Goal: Transaction & Acquisition: Purchase product/service

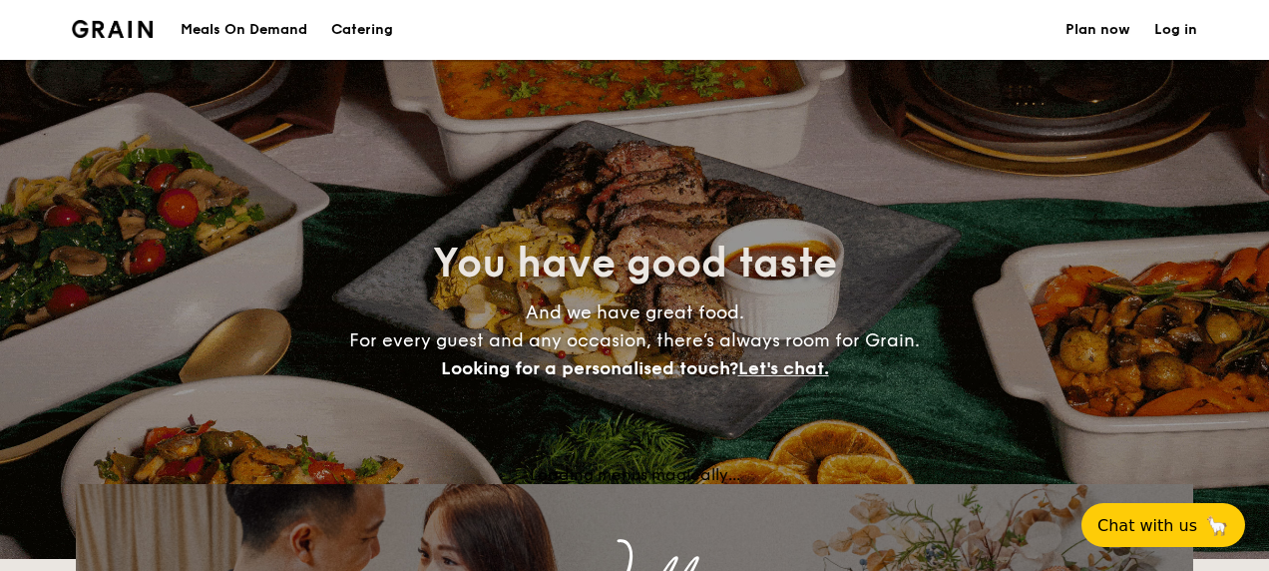
select select
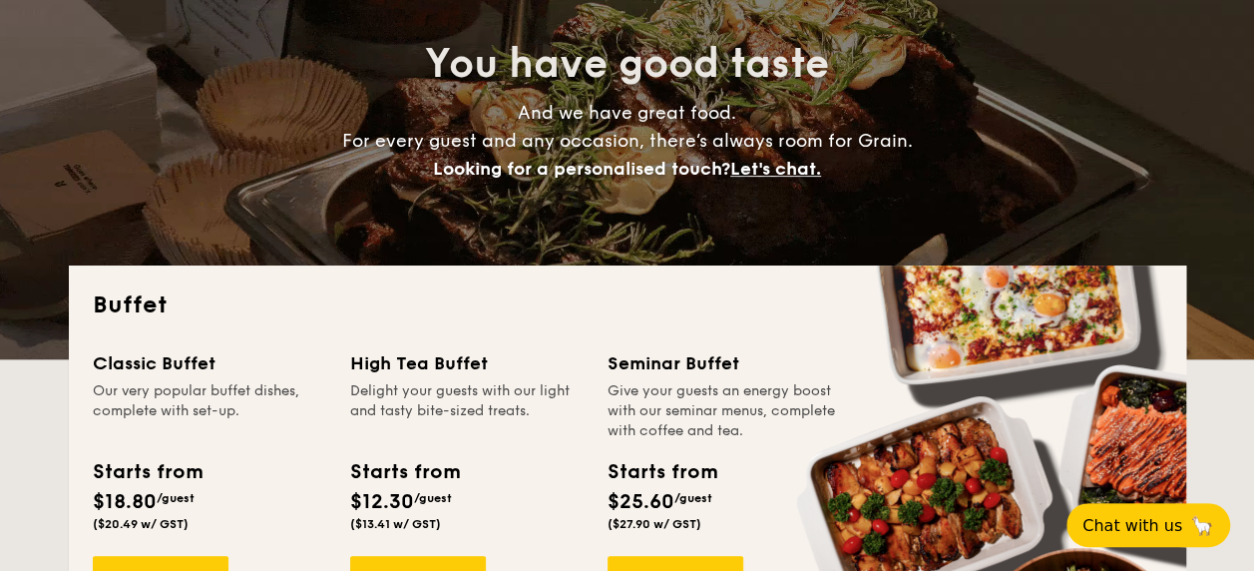
scroll to position [299, 0]
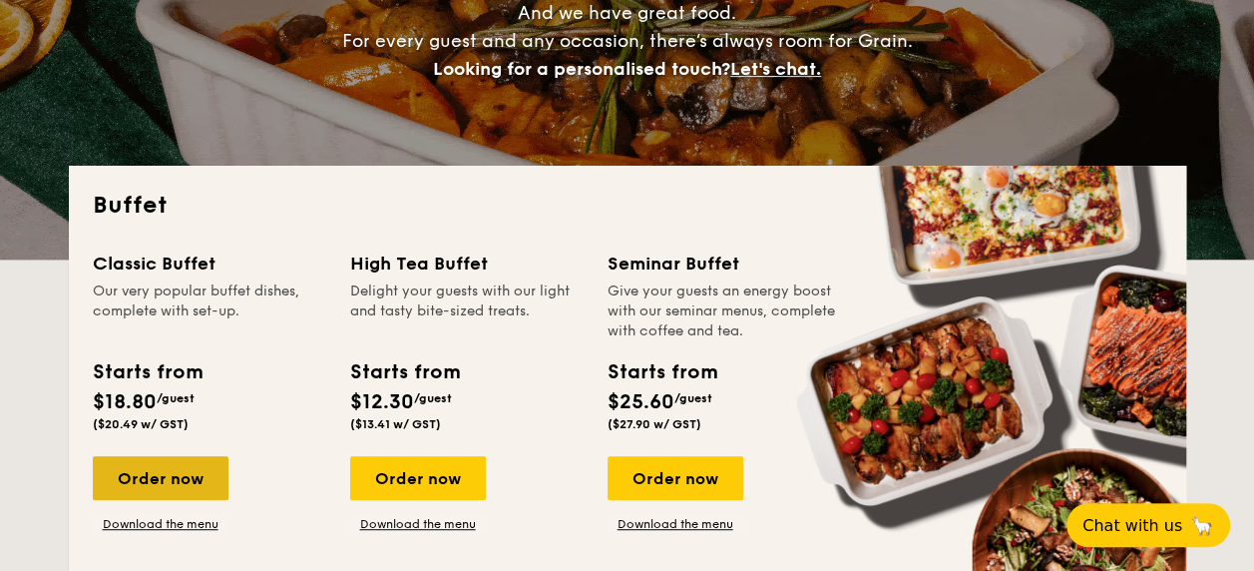
click at [144, 482] on div "Order now" at bounding box center [161, 478] width 136 height 44
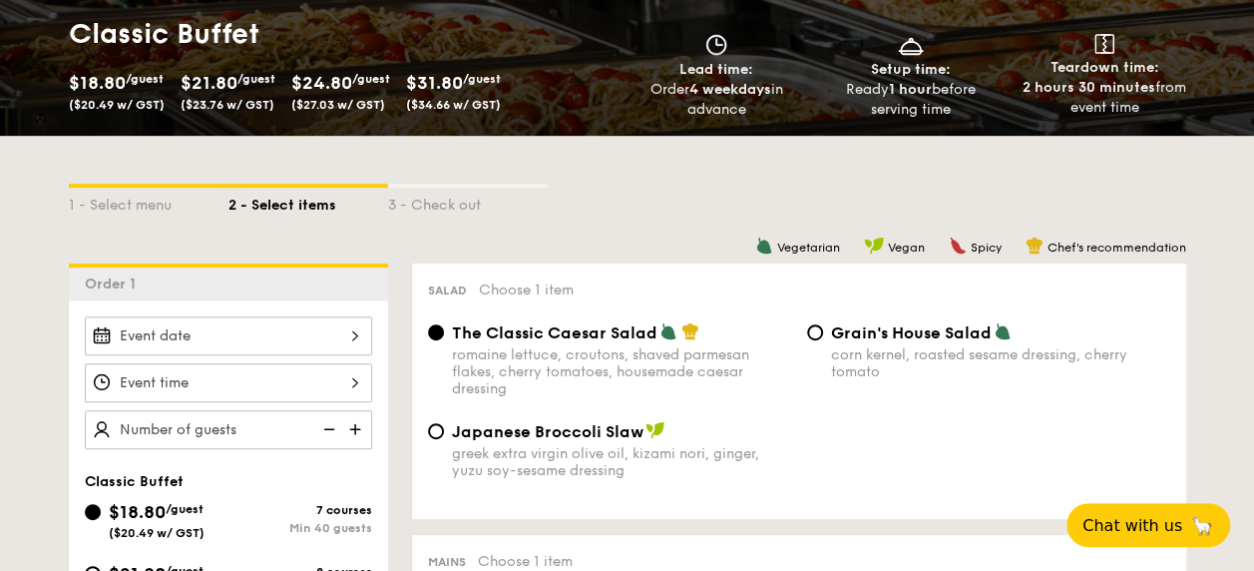
scroll to position [399, 0]
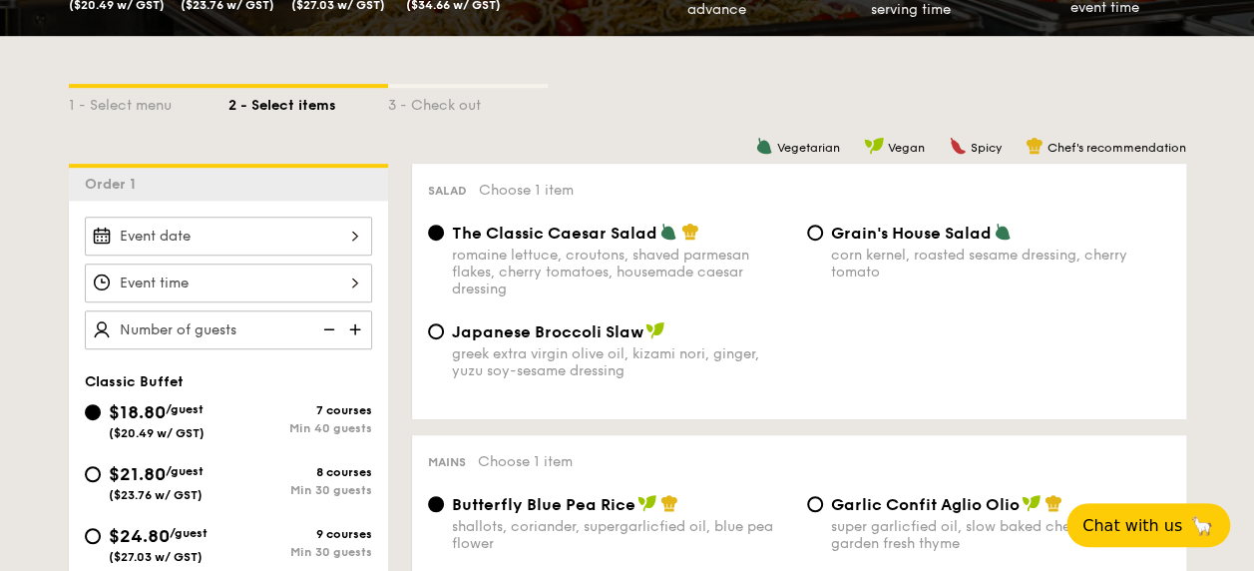
click at [109, 467] on span "$21.80" at bounding box center [137, 474] width 57 height 22
click at [101, 467] on input "$21.80 /guest ($23.76 w/ GST) 8 courses Min 30 guests" at bounding box center [93, 474] width 16 height 16
radio input "true"
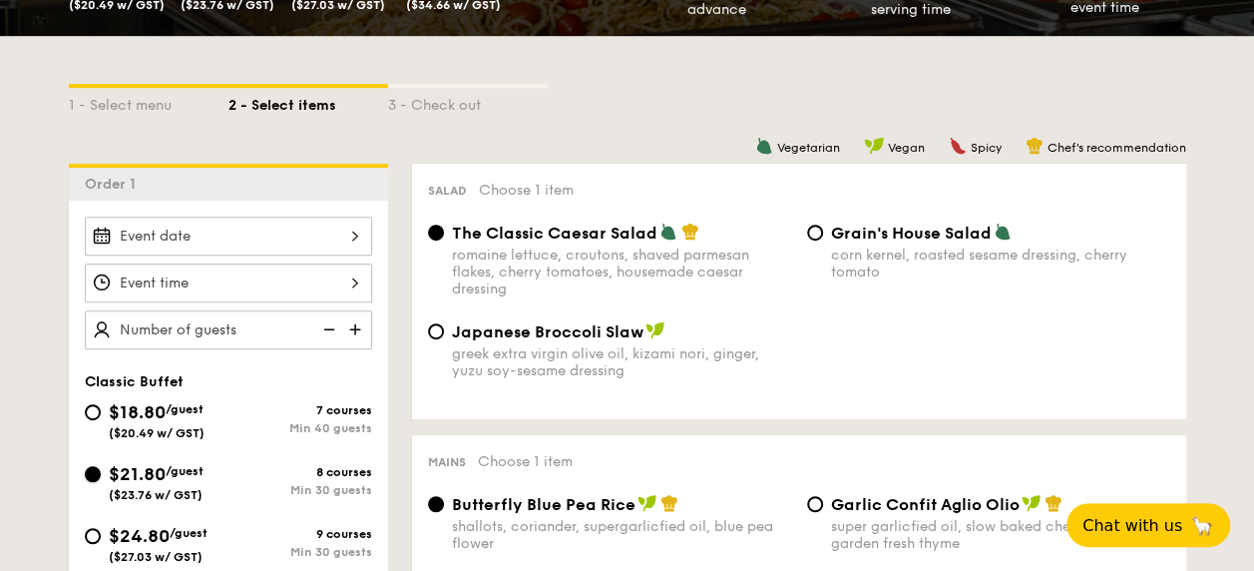
radio input "true"
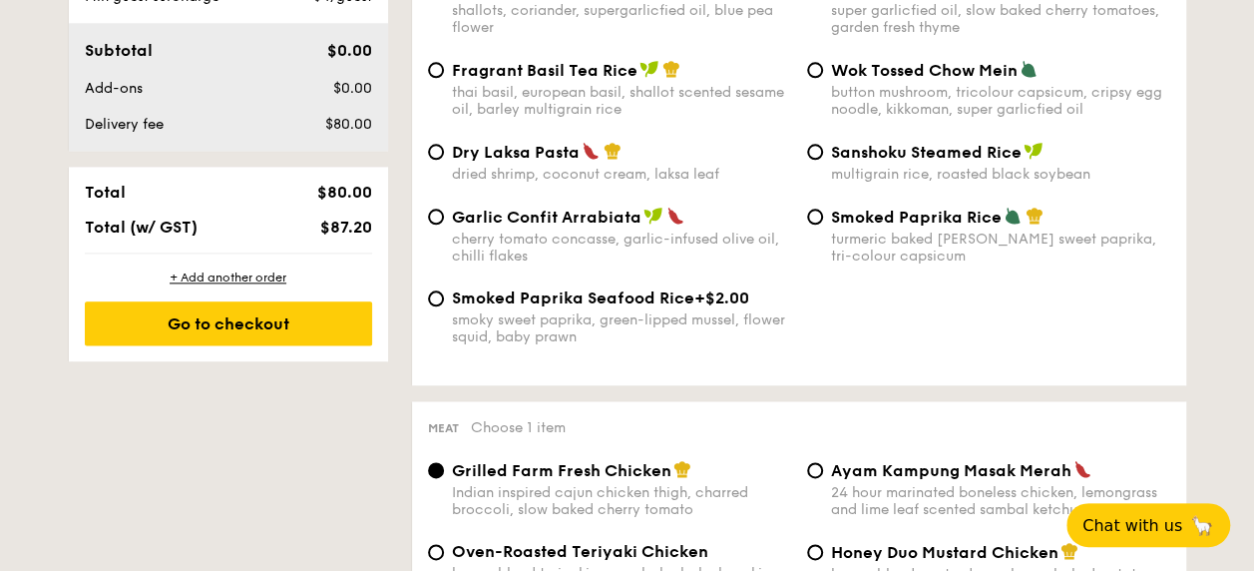
scroll to position [599, 0]
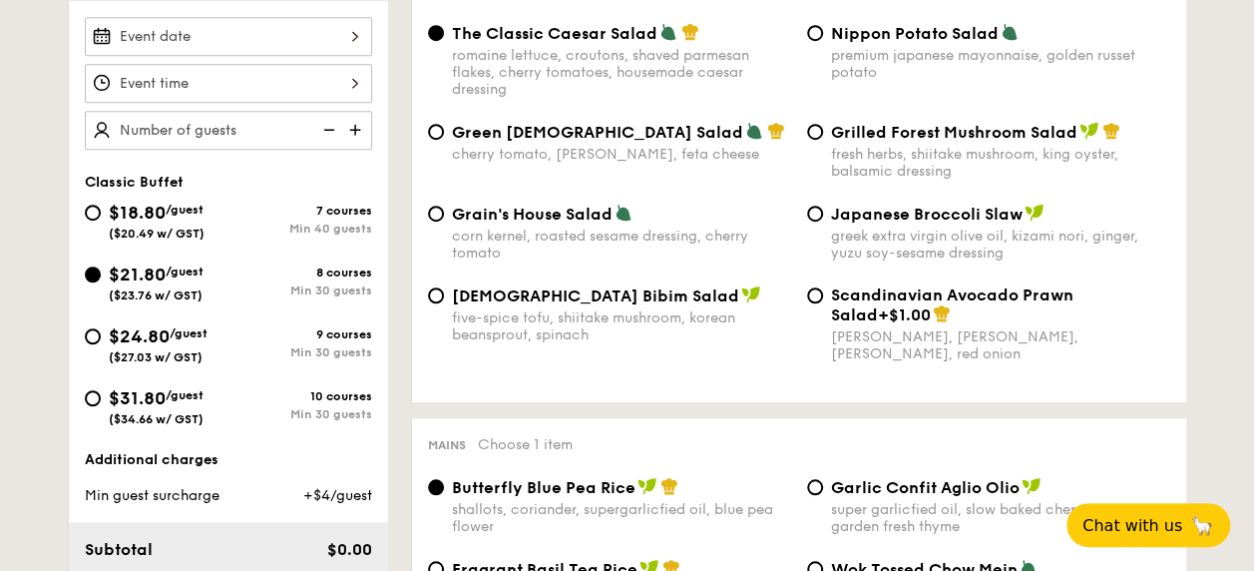
click at [354, 136] on img at bounding box center [357, 130] width 30 height 38
click at [354, 130] on img at bounding box center [357, 130] width 30 height 38
type input "25 guests"
click at [354, 130] on div "25 guests" at bounding box center [228, 83] width 287 height 133
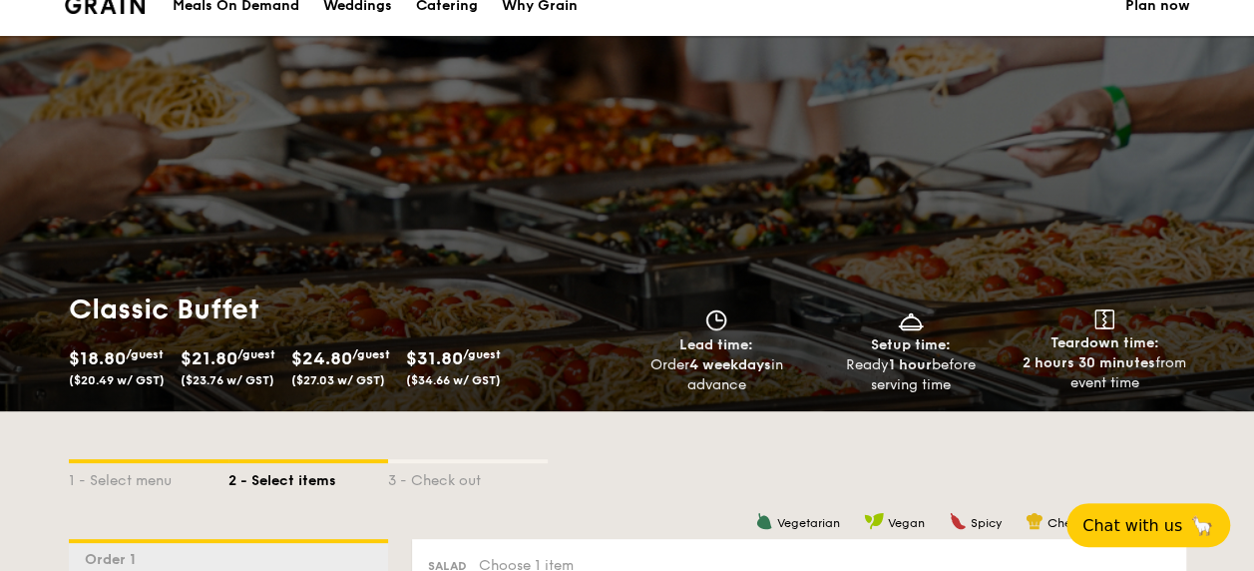
scroll to position [0, 0]
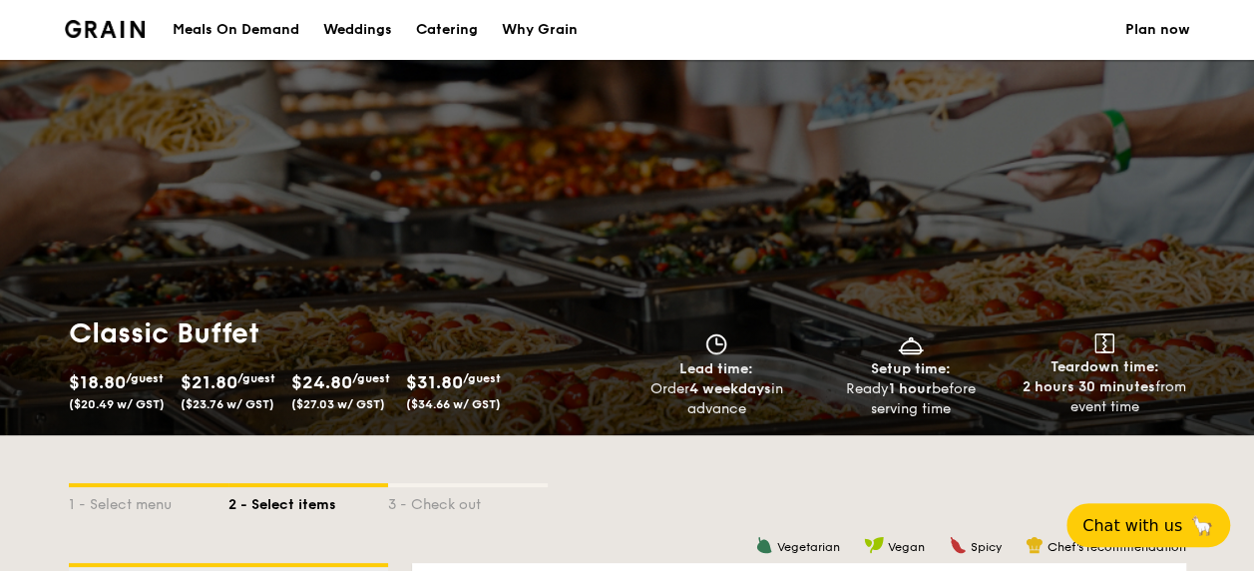
click at [463, 526] on div "1 - Select menu 2 - Select items 3 - Check out" at bounding box center [628, 499] width 1118 height 128
click at [269, 34] on div "Meals On Demand" at bounding box center [236, 30] width 127 height 60
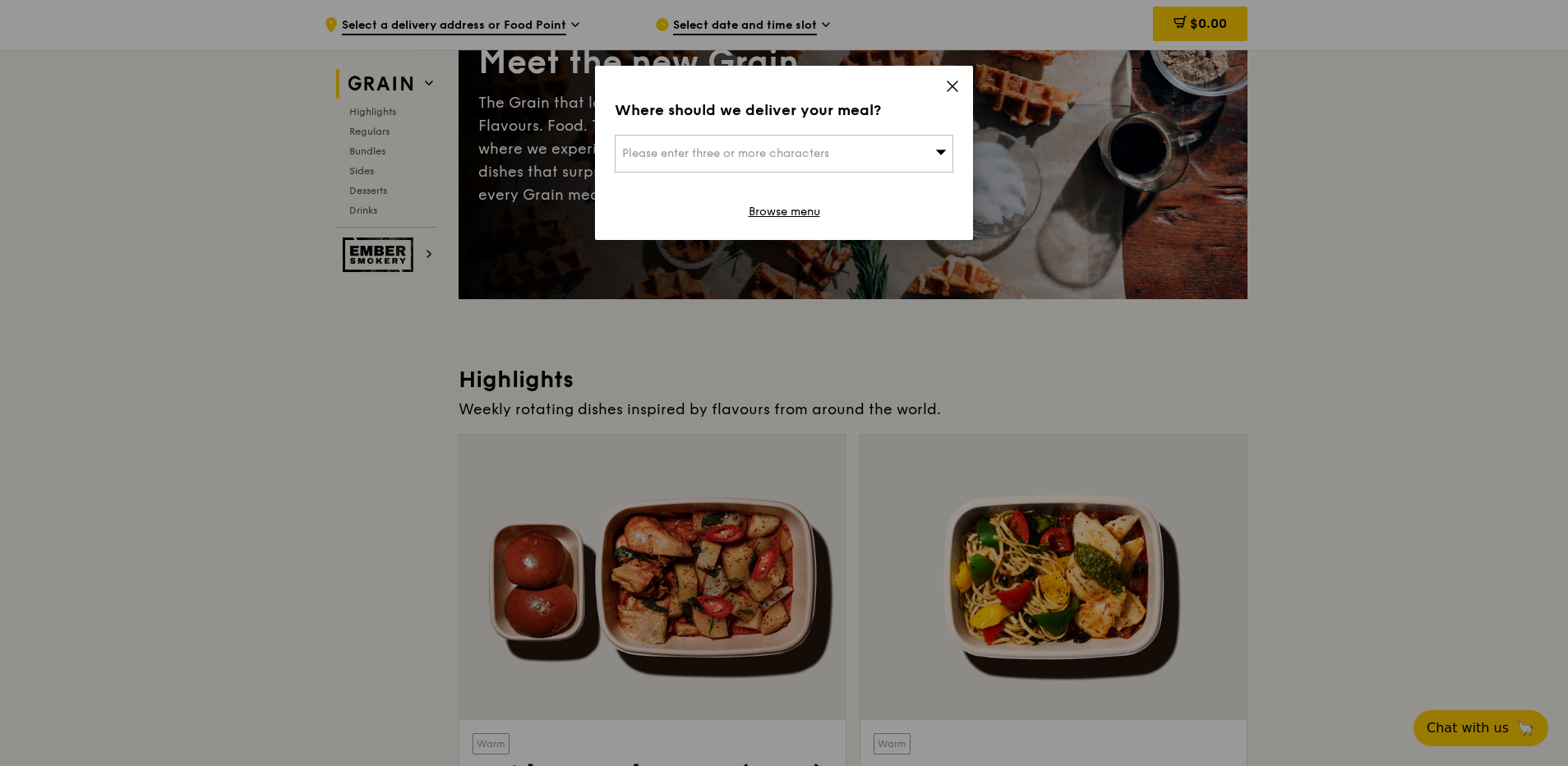
scroll to position [411, 0]
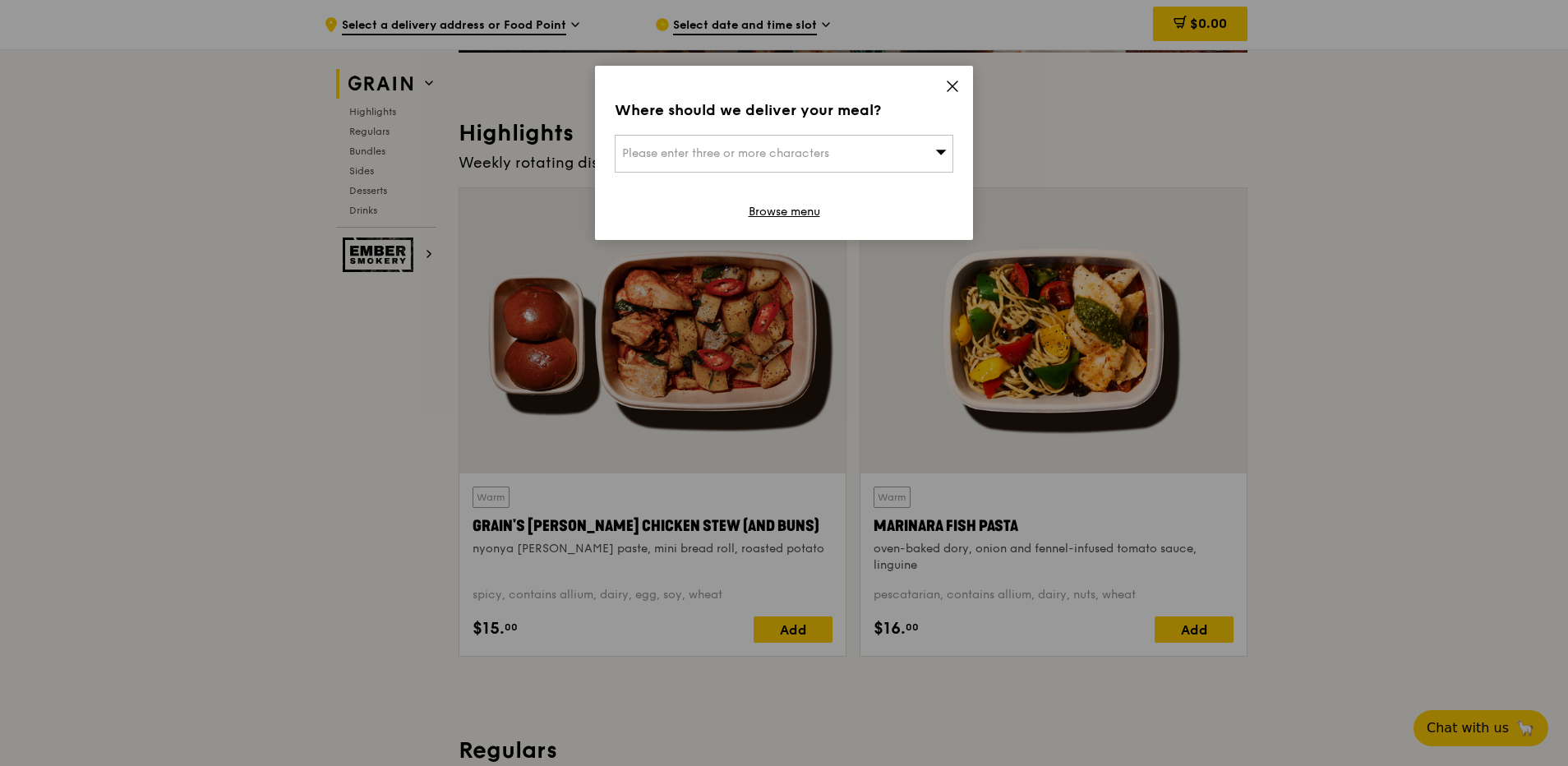
click at [956, 92] on icon at bounding box center [953, 86] width 15 height 15
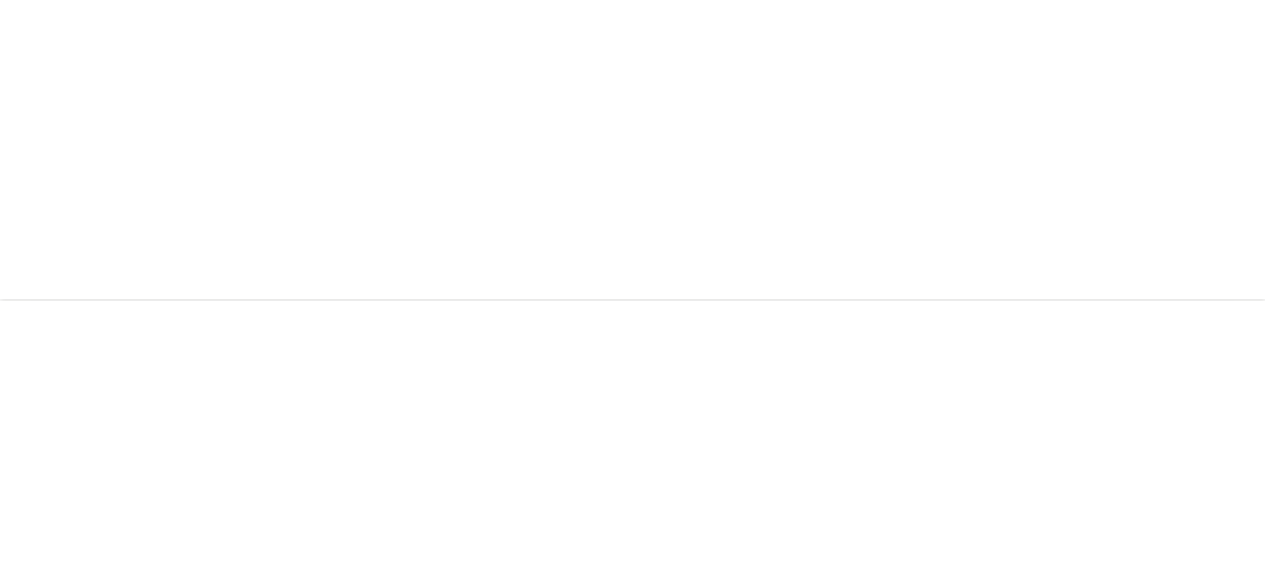
scroll to position [1287, 0]
